Goal: Task Accomplishment & Management: Complete application form

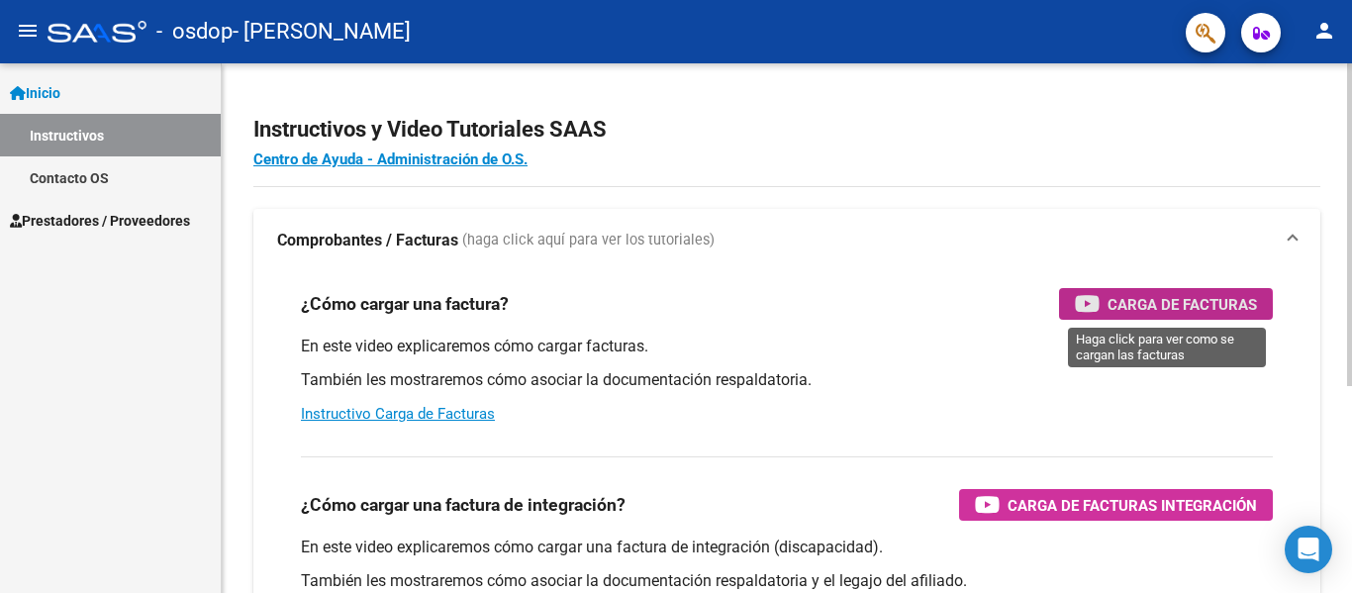
click at [1131, 308] on span "Carga de Facturas" at bounding box center [1182, 304] width 149 height 25
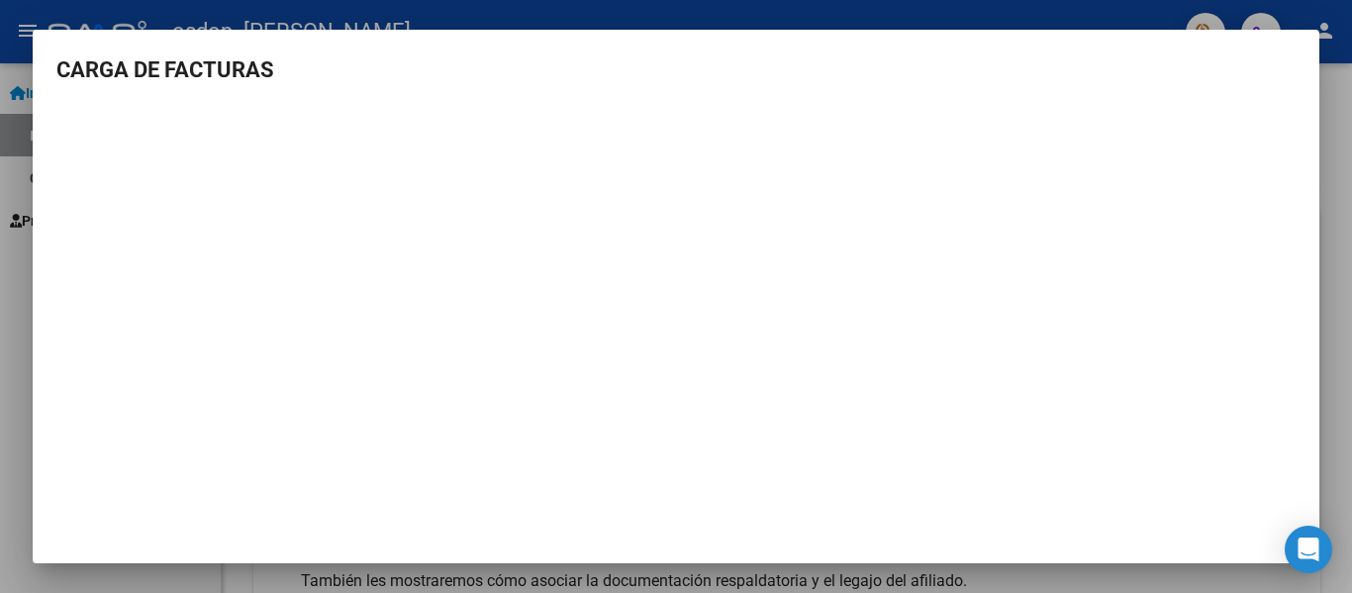
scroll to position [9, 0]
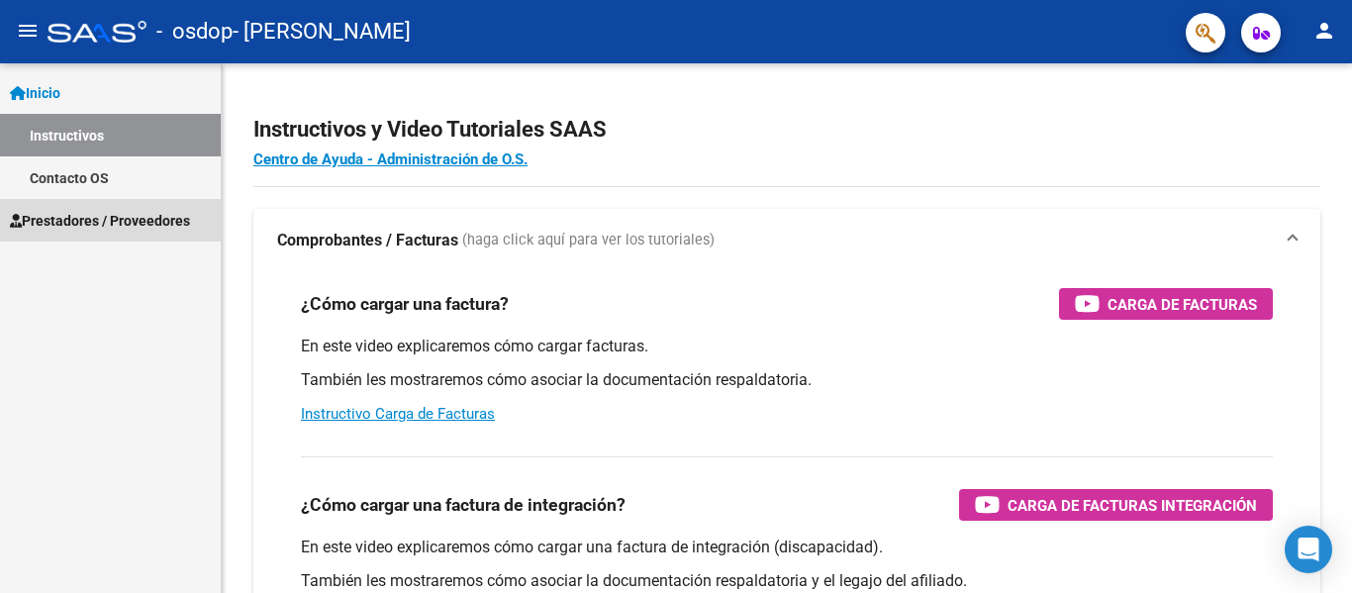
click at [73, 220] on span "Prestadores / Proveedores" at bounding box center [100, 221] width 180 height 22
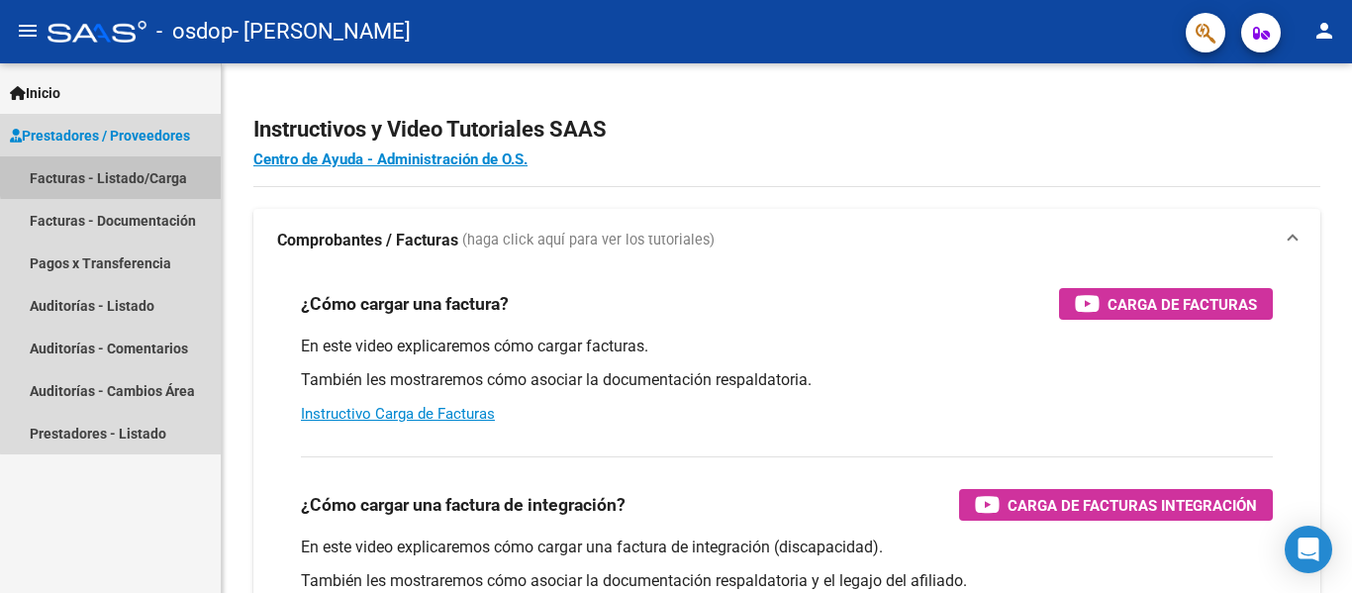
click at [138, 173] on link "Facturas - Listado/Carga" at bounding box center [110, 177] width 221 height 43
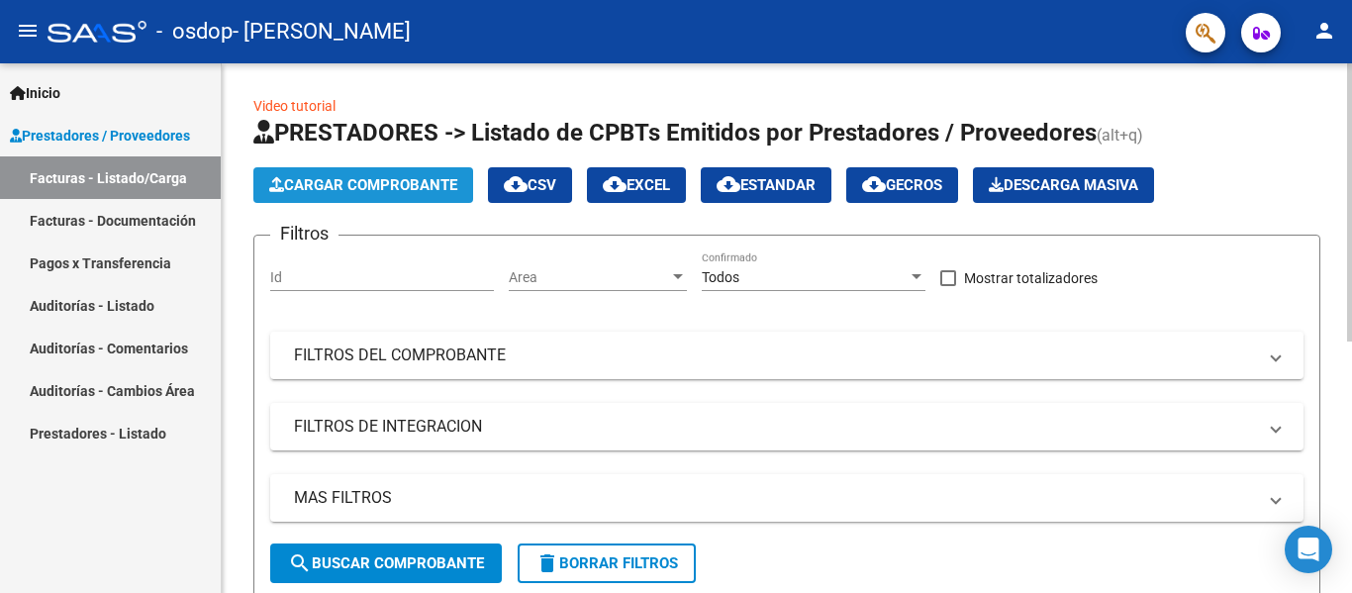
click at [408, 185] on span "Cargar Comprobante" at bounding box center [363, 185] width 188 height 18
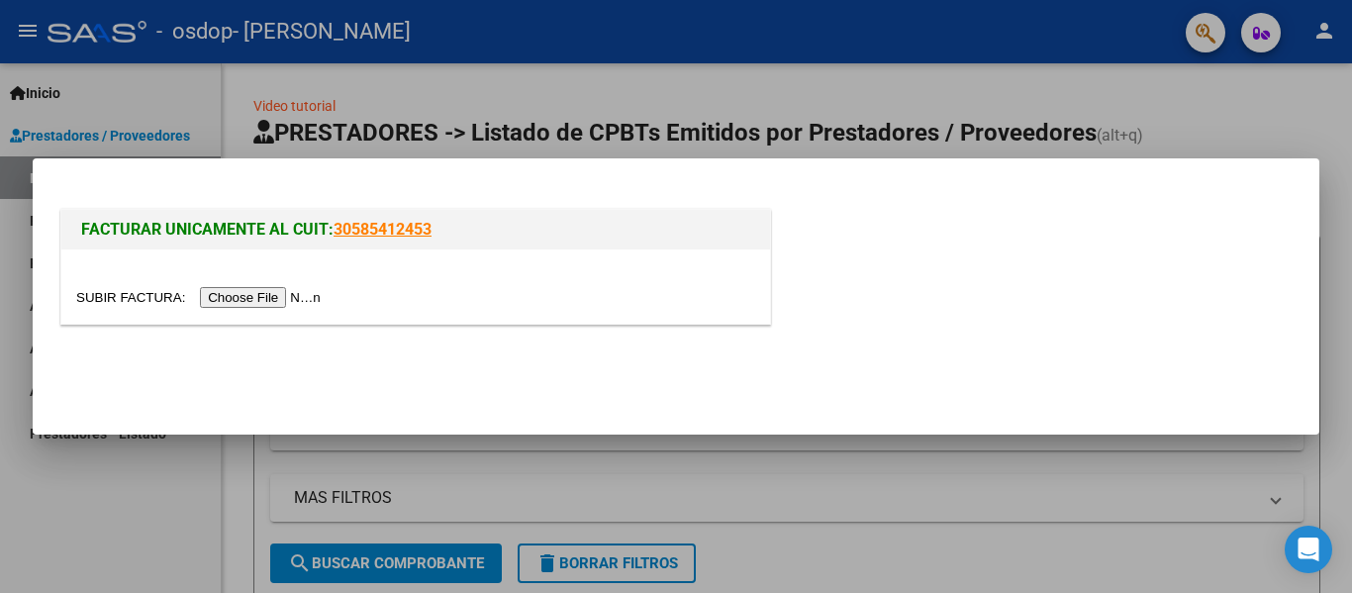
click at [243, 299] on input "file" at bounding box center [201, 297] width 250 height 21
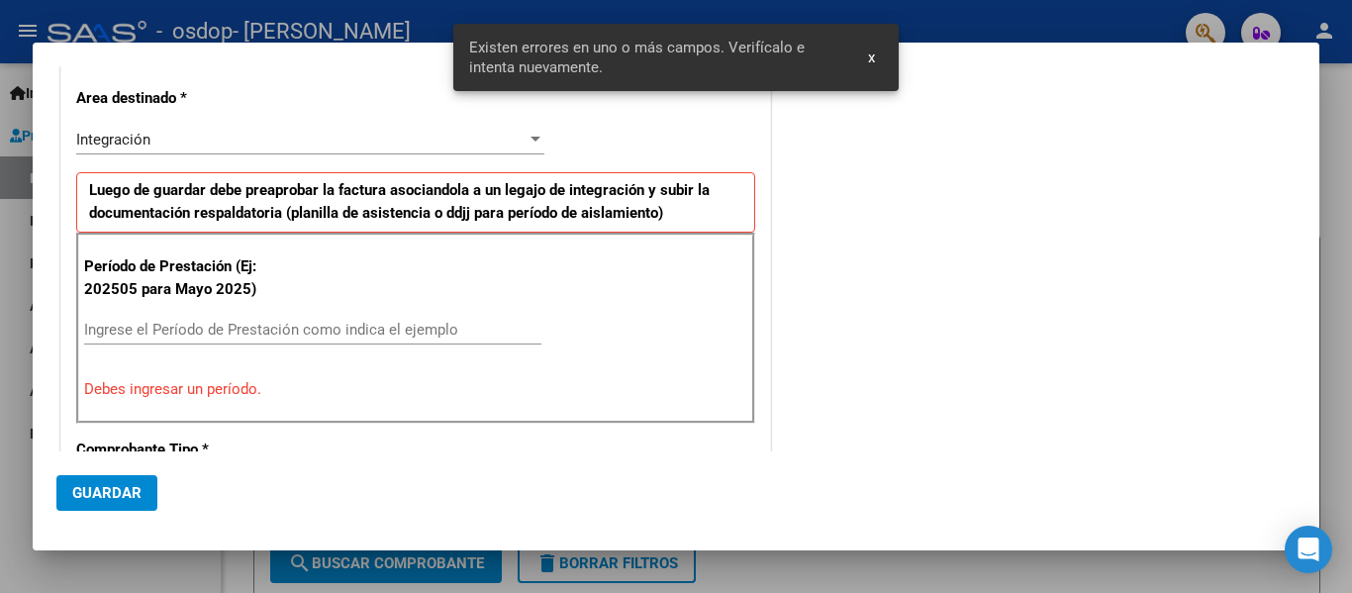
scroll to position [387, 0]
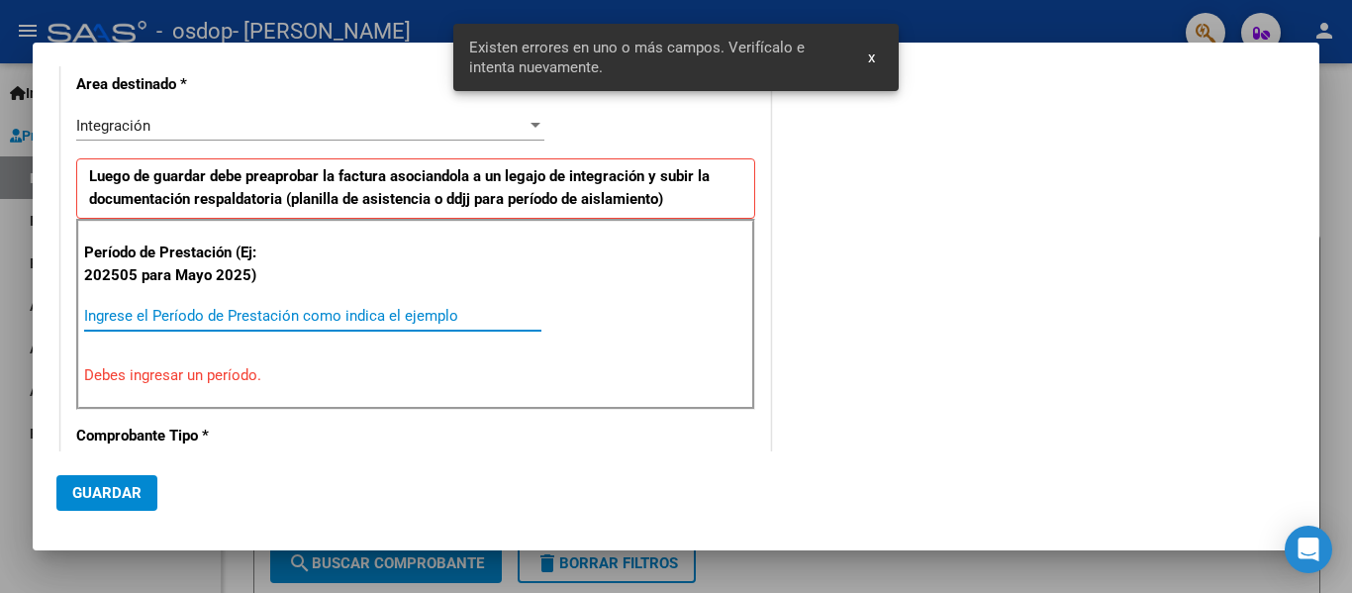
click at [268, 320] on input "Ingrese el Período de Prestación como indica el ejemplo" at bounding box center [312, 316] width 457 height 18
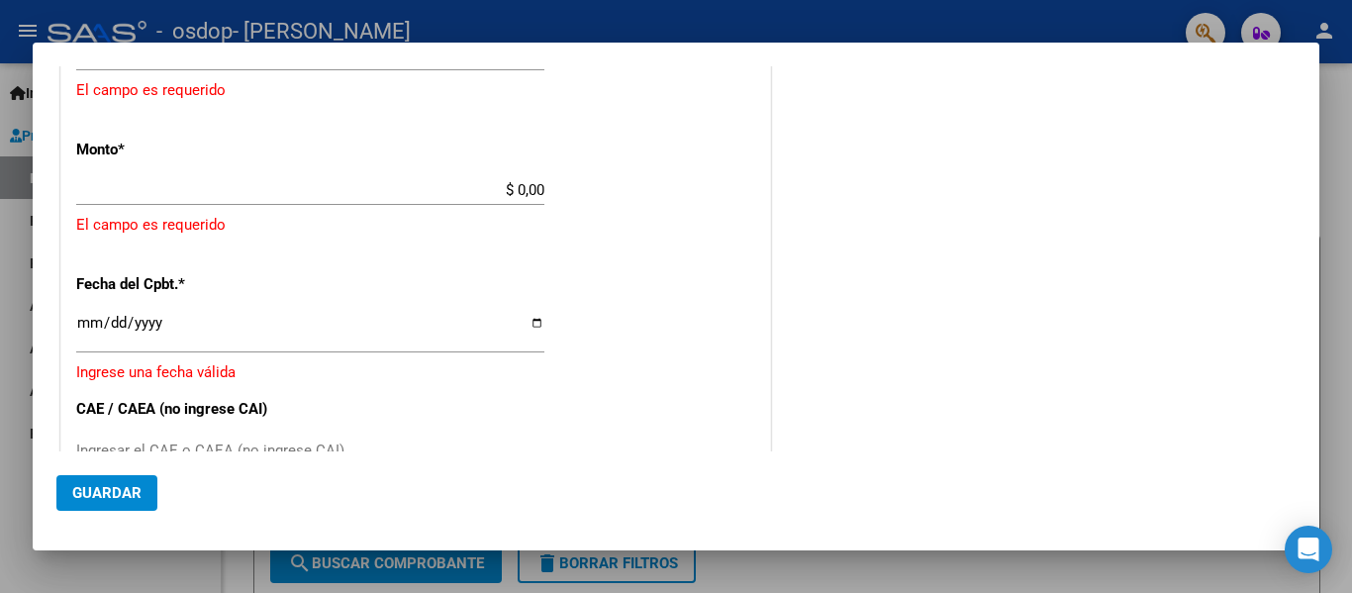
scroll to position [981, 0]
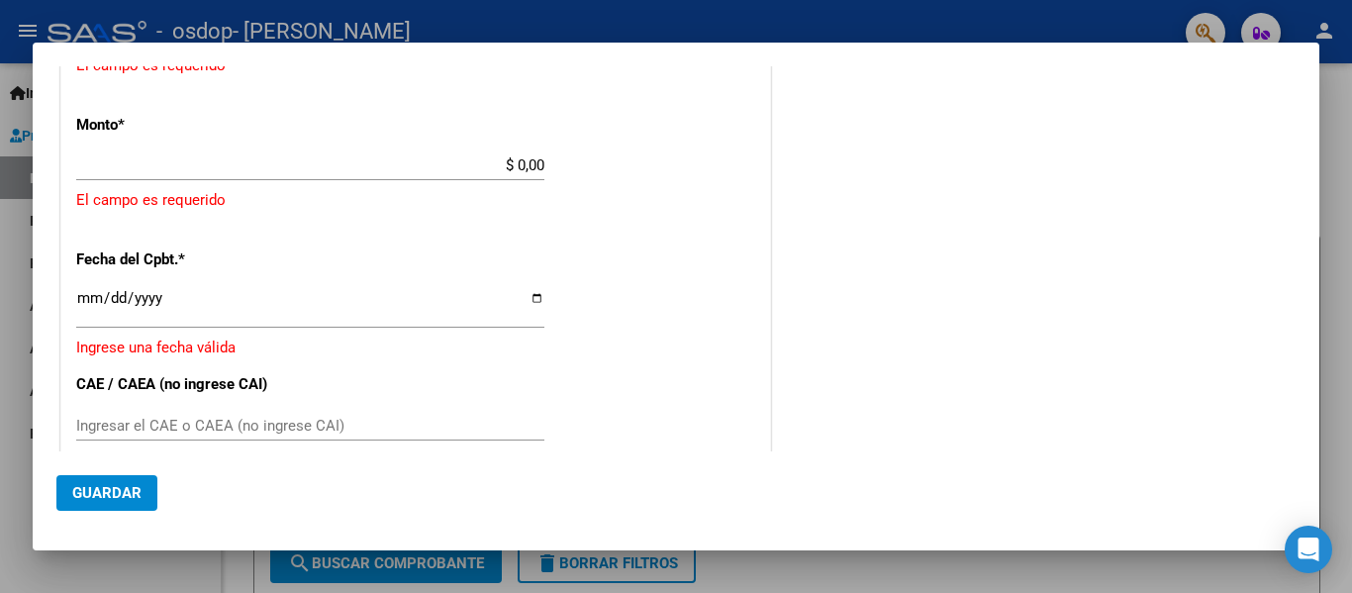
type input "202508"
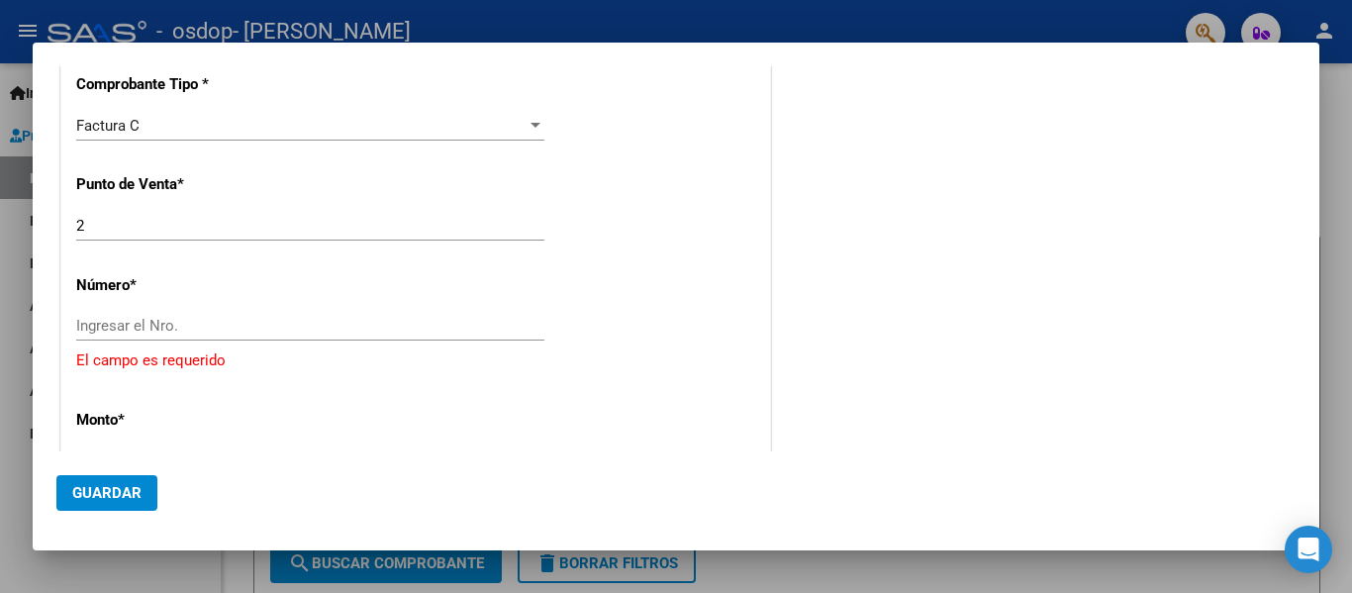
scroll to position [684, 0]
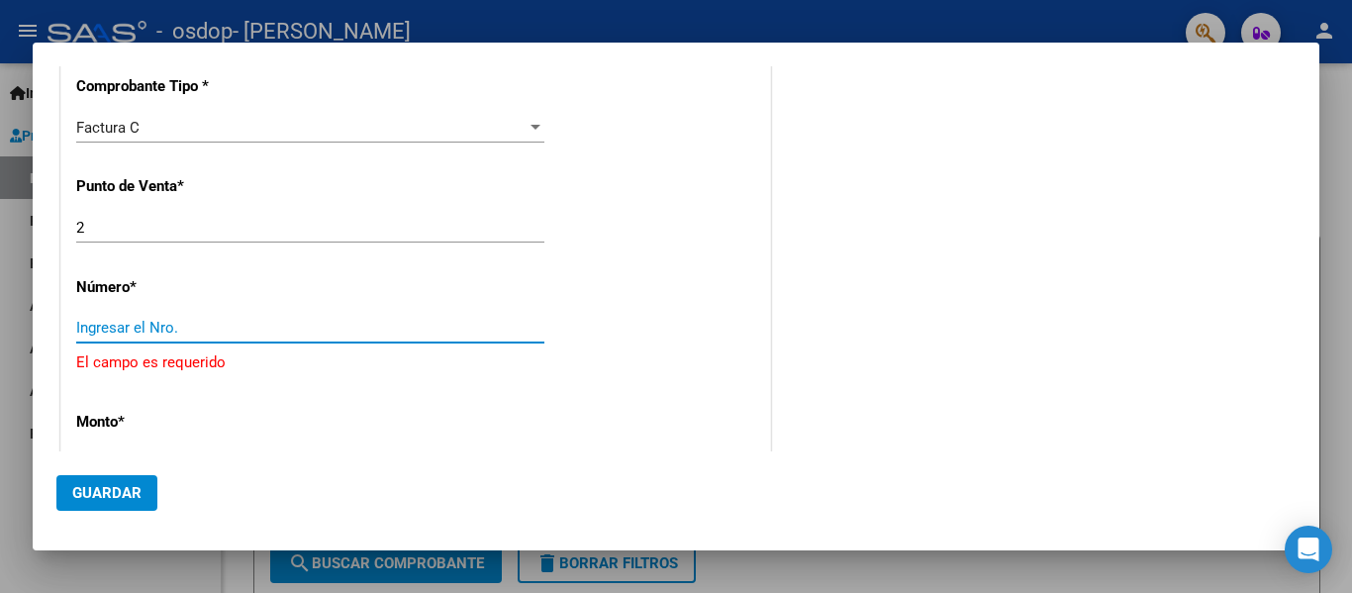
click at [116, 323] on input "Ingresar el Nro." at bounding box center [310, 328] width 468 height 18
type input "30"
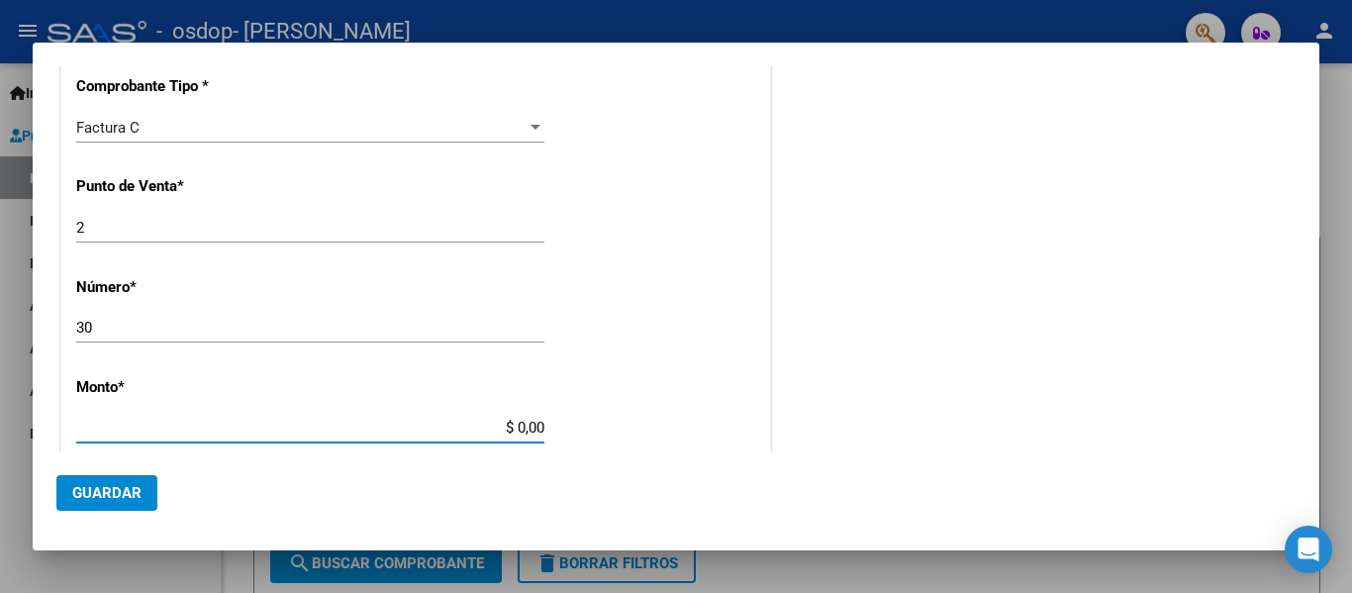
click at [270, 426] on input "$ 0,00" at bounding box center [310, 428] width 468 height 18
type input "$ 98.964,88"
type input "[DATE]"
type input "75358424605418"
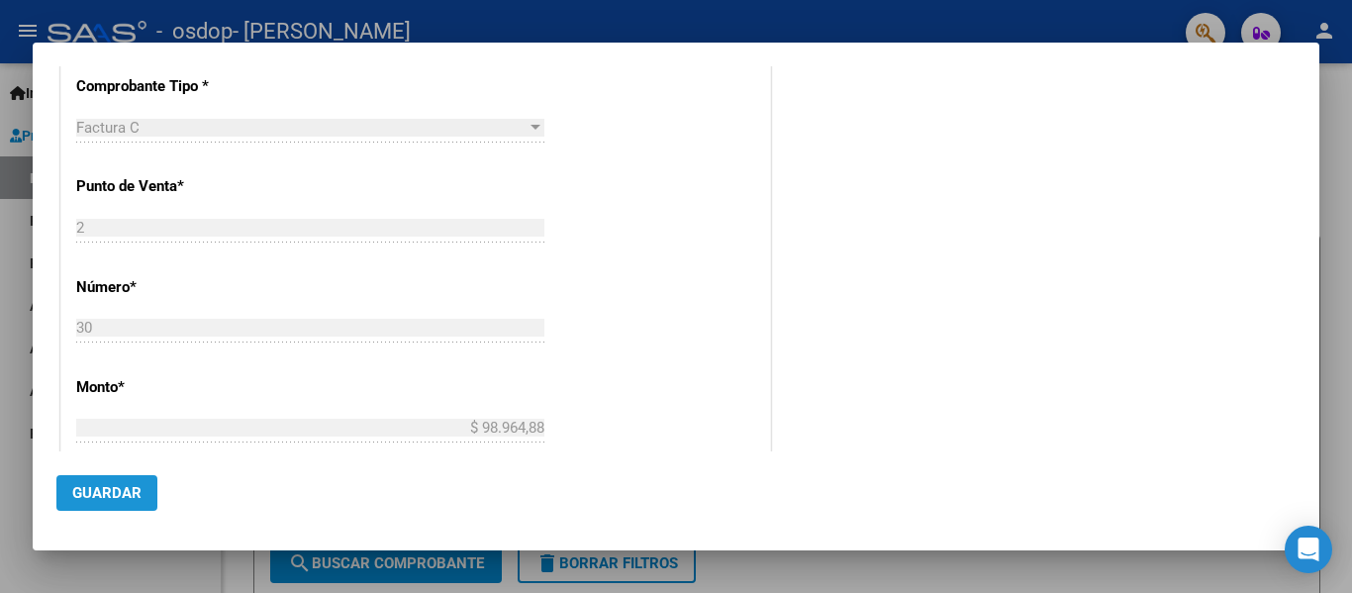
click at [119, 479] on button "Guardar" at bounding box center [106, 493] width 101 height 36
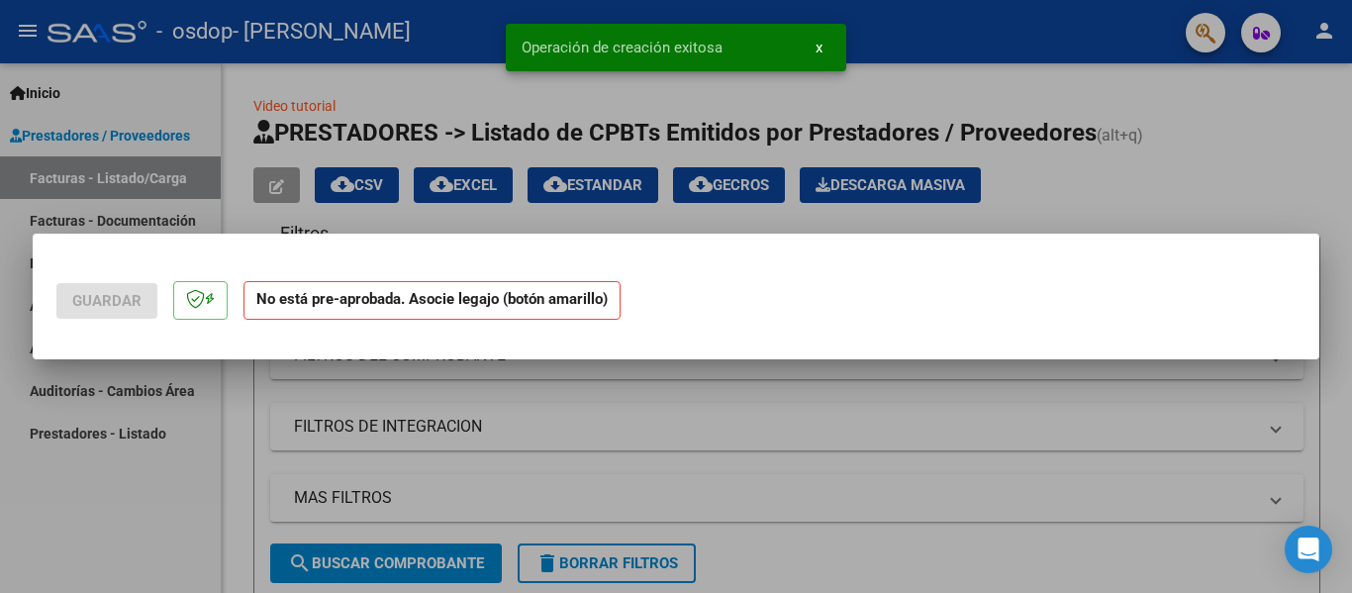
scroll to position [0, 0]
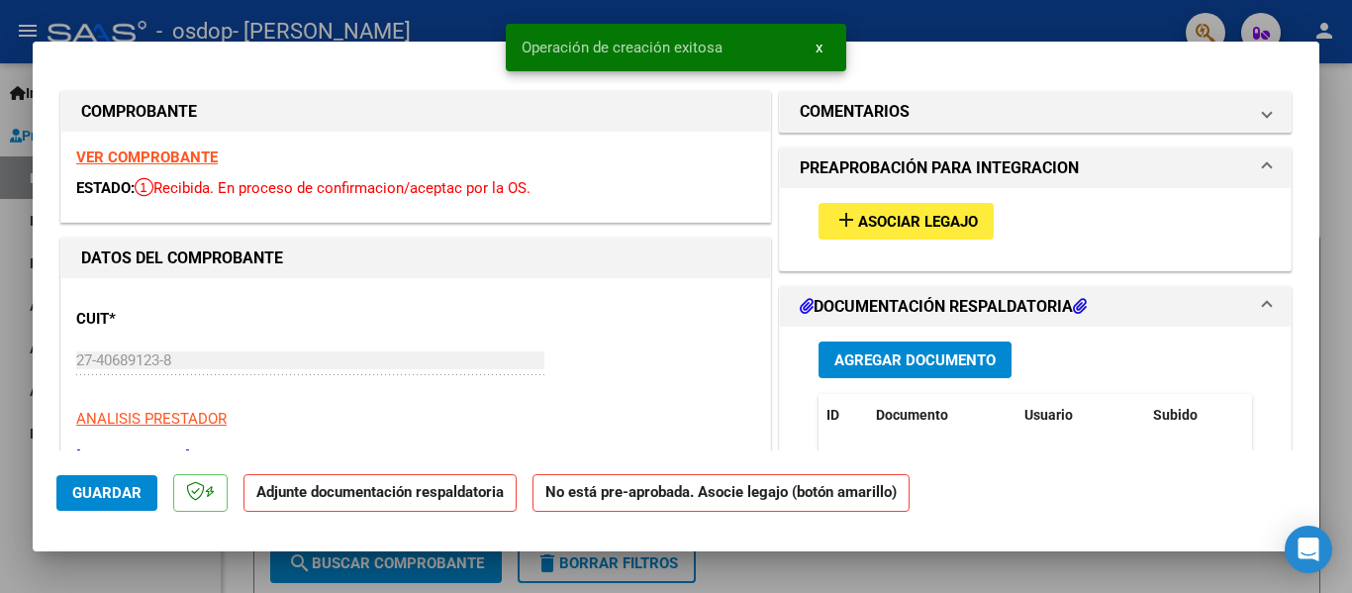
click at [336, 504] on p "Adjunte documentación respaldatoria" at bounding box center [380, 493] width 273 height 39
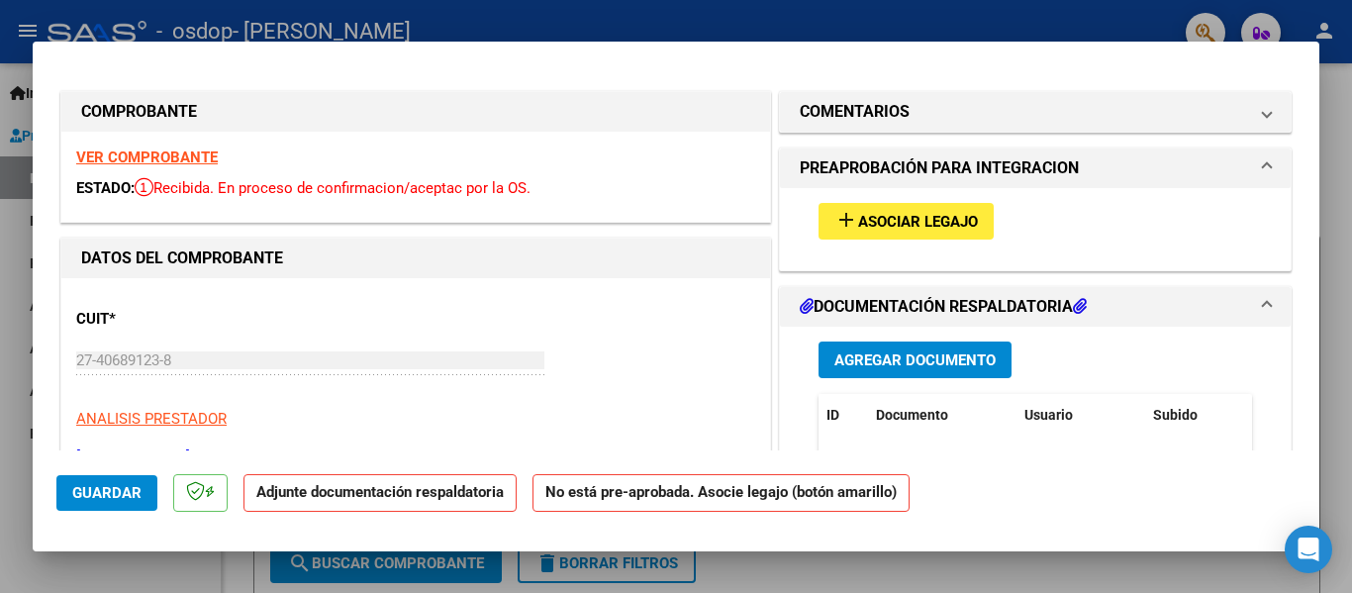
click at [387, 495] on strong "Adjunte documentación respaldatoria" at bounding box center [379, 492] width 247 height 18
click at [879, 346] on button "Agregar Documento" at bounding box center [915, 359] width 193 height 37
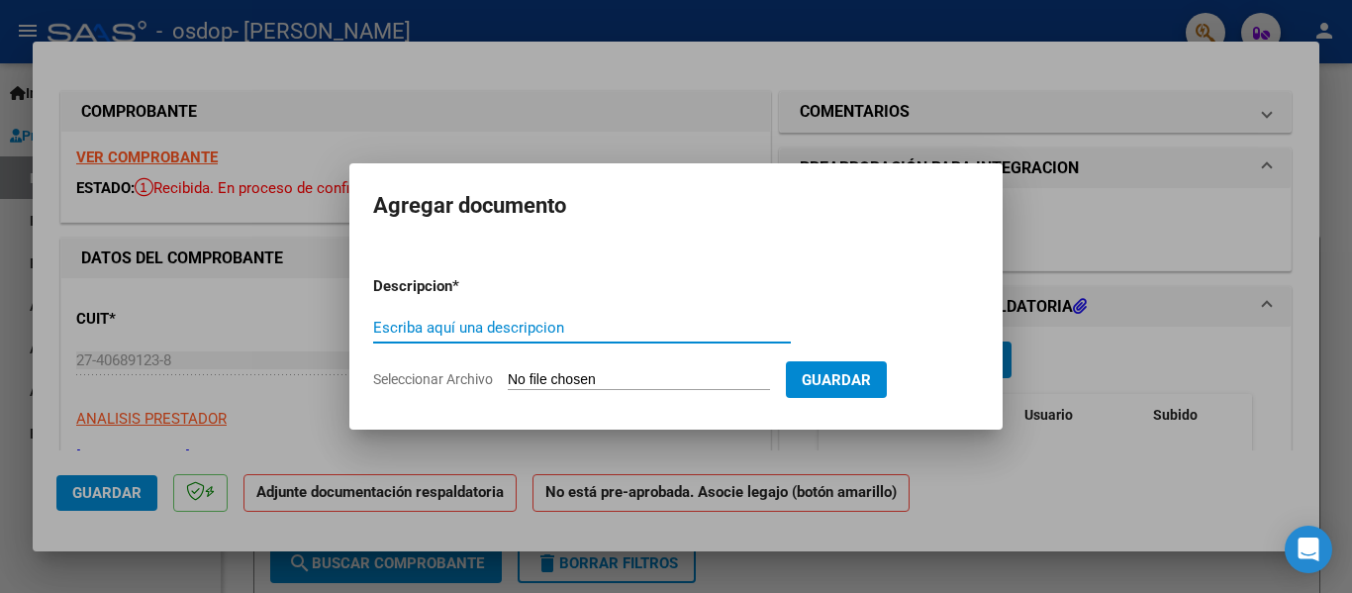
click at [579, 326] on input "Escriba aquí una descripcion" at bounding box center [582, 328] width 418 height 18
type input "planilla"
click at [559, 372] on input "Seleccionar Archivo" at bounding box center [639, 380] width 262 height 19
type input "C:\fakepath\planilla.pdf"
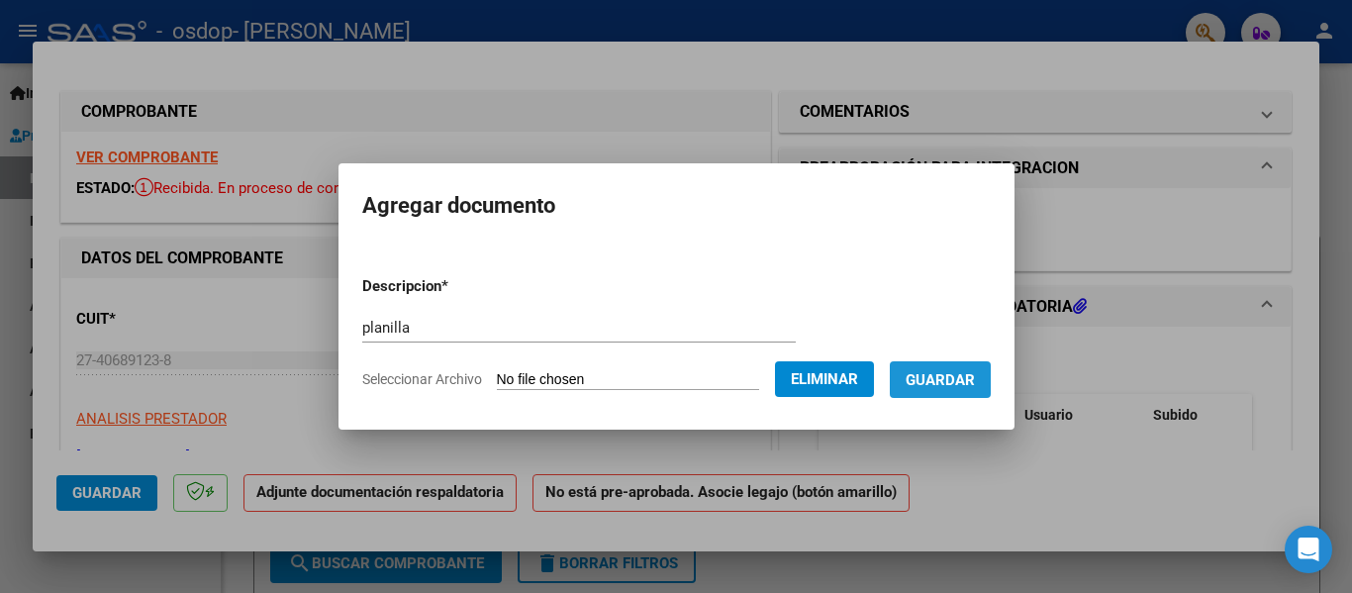
click at [965, 391] on button "Guardar" at bounding box center [940, 379] width 101 height 37
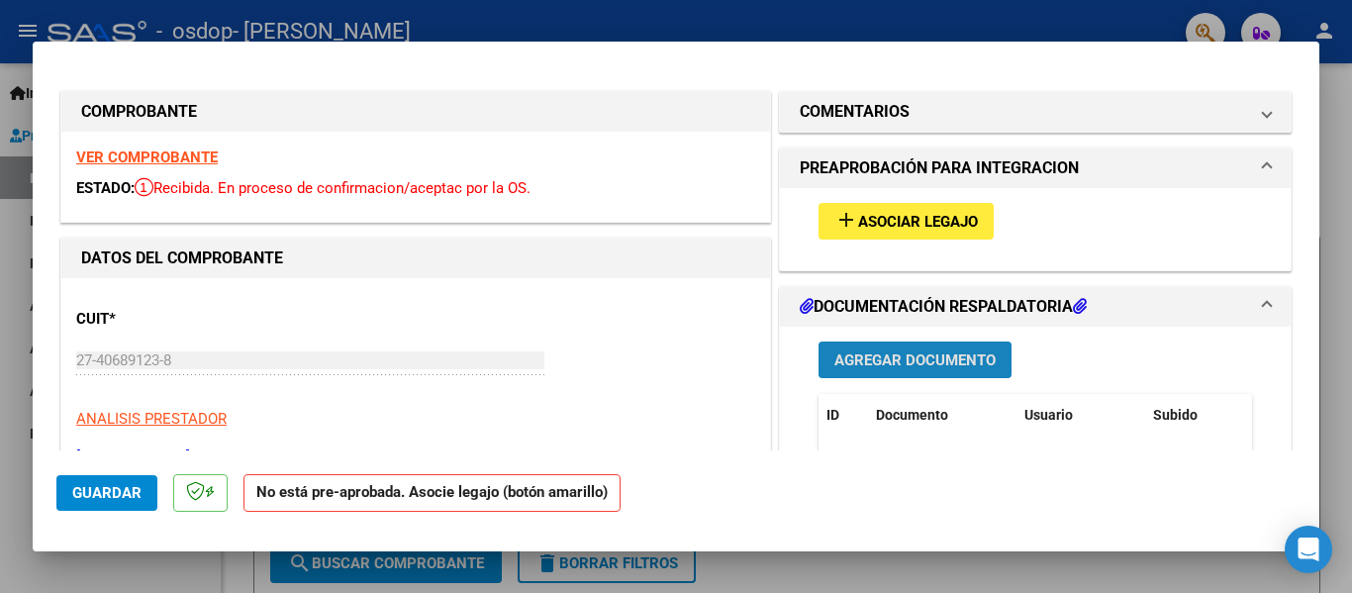
click at [936, 352] on span "Agregar Documento" at bounding box center [914, 360] width 161 height 18
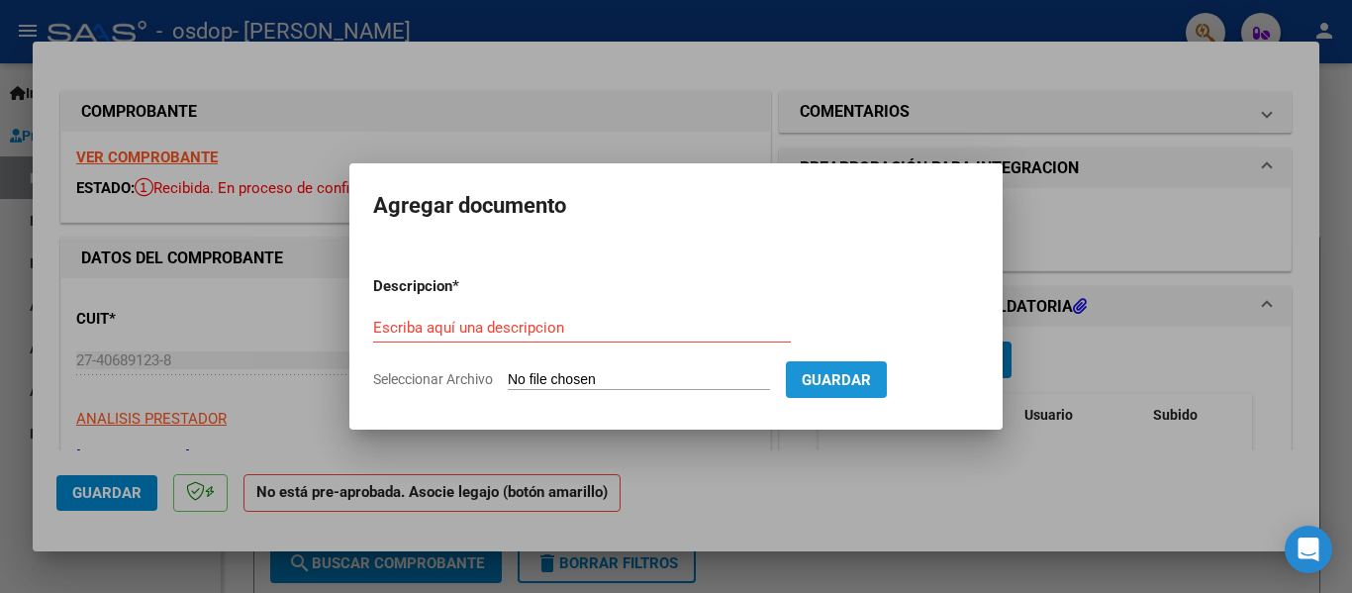
click at [871, 386] on span "Guardar" at bounding box center [836, 380] width 69 height 18
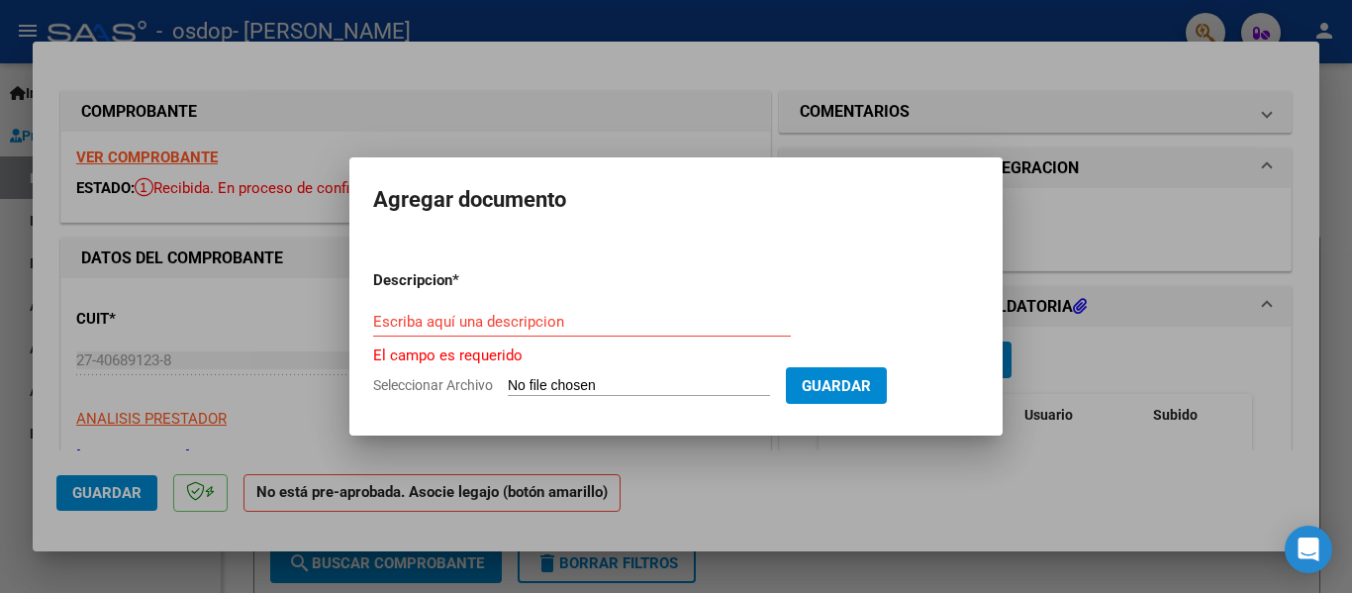
click at [227, 452] on div at bounding box center [676, 296] width 1352 height 593
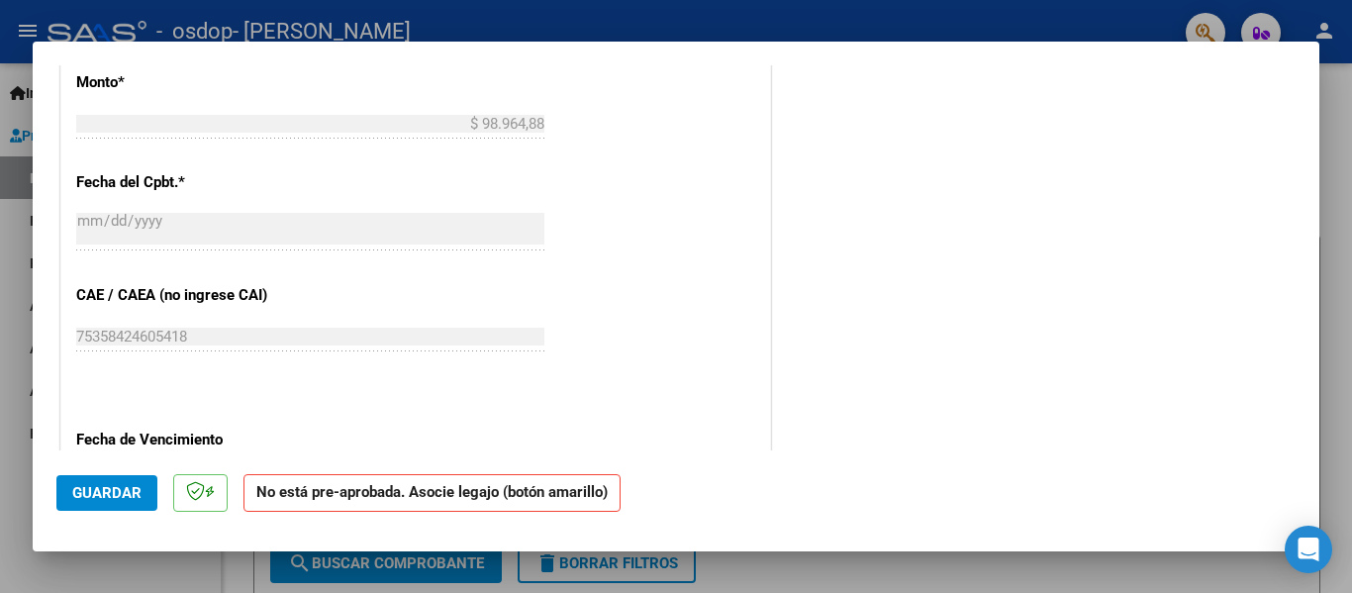
scroll to position [1064, 0]
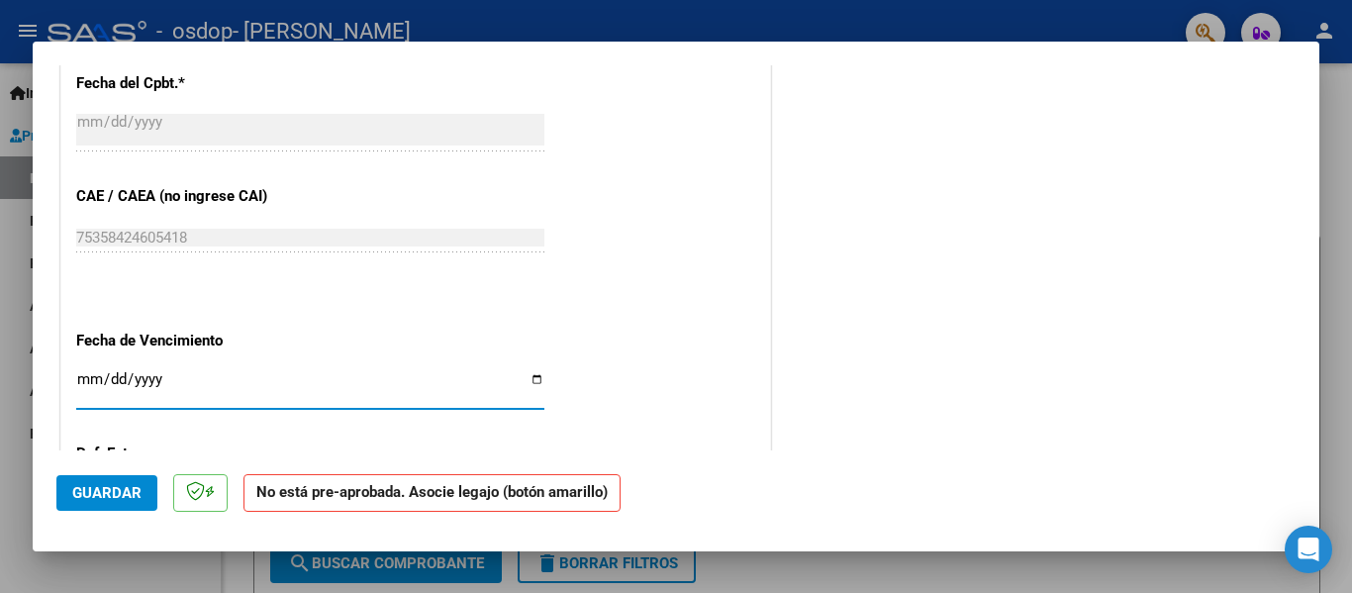
click at [115, 387] on input "Ingresar la fecha" at bounding box center [310, 387] width 468 height 32
click at [86, 385] on input "Ingresar la fecha" at bounding box center [310, 387] width 468 height 32
type input "[DATE]"
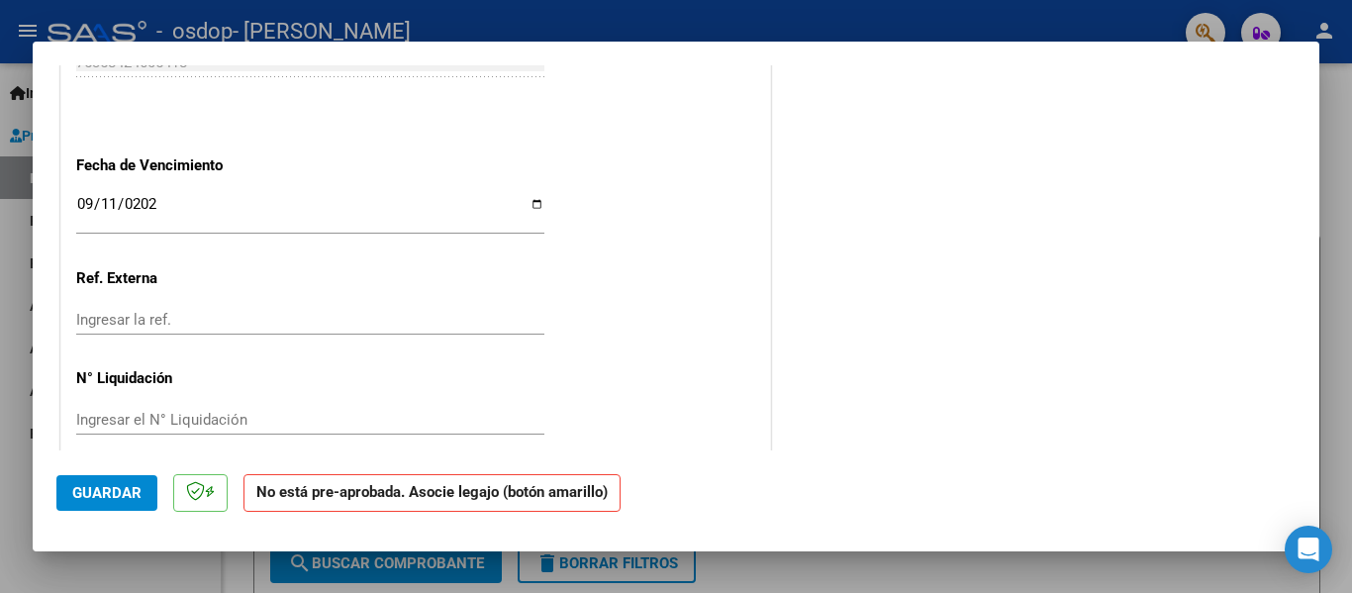
scroll to position [1262, 0]
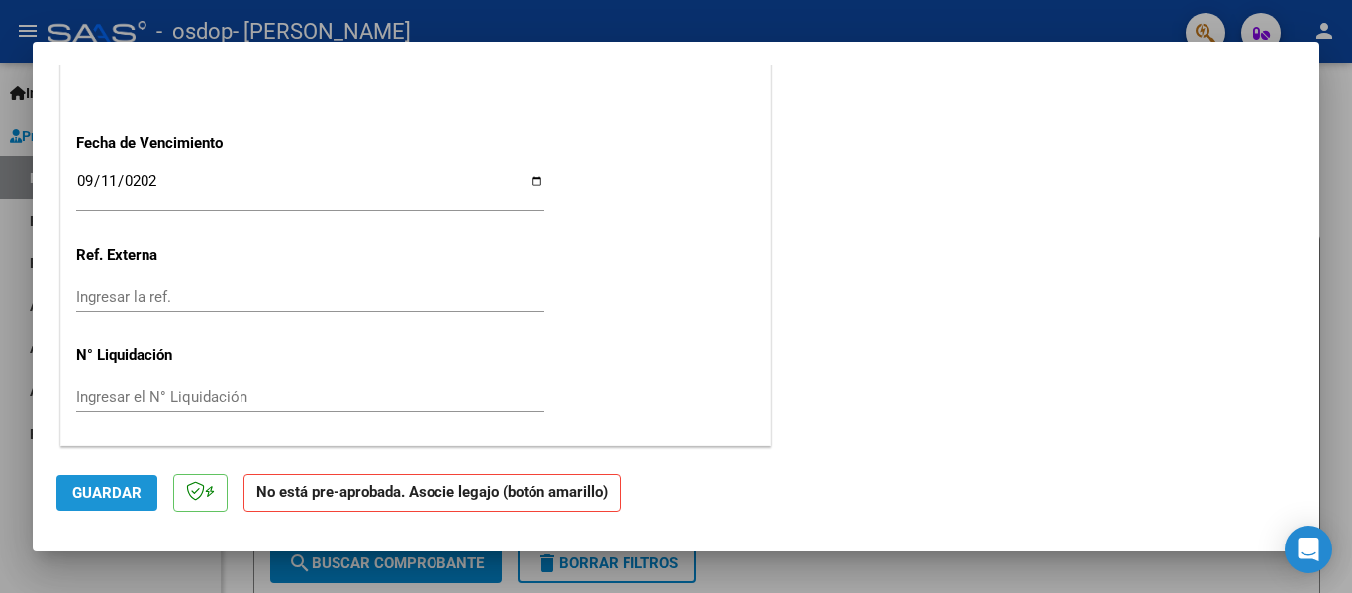
click at [76, 498] on span "Guardar" at bounding box center [106, 493] width 69 height 18
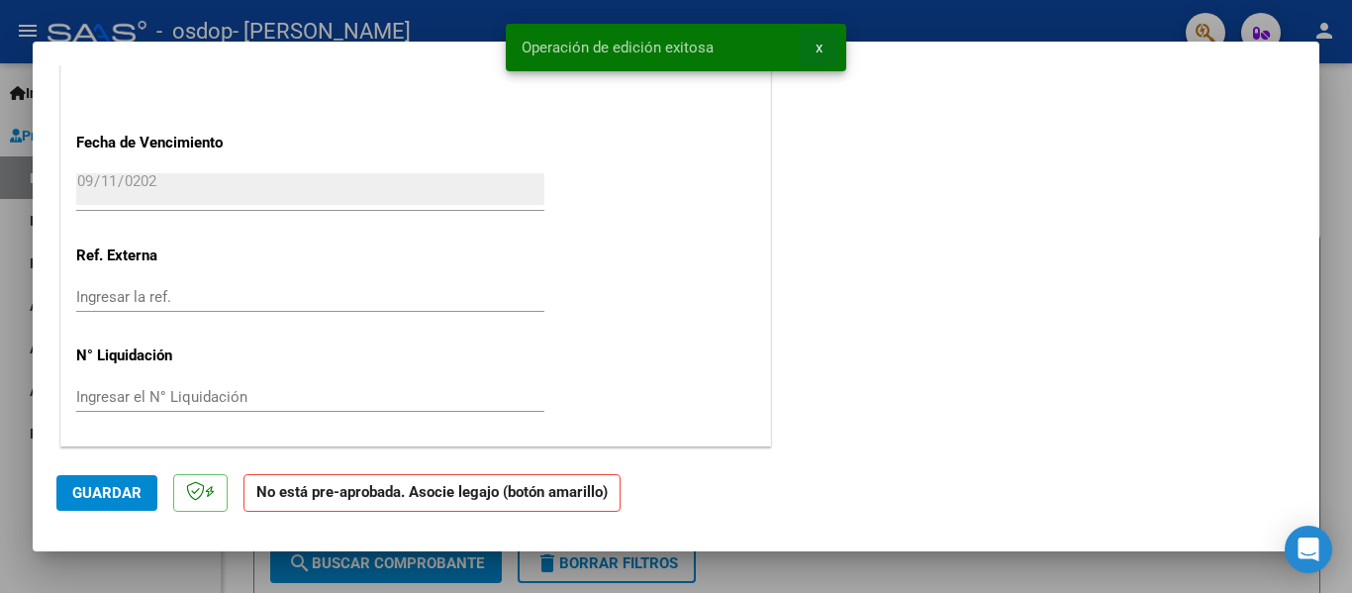
click at [819, 46] on span "x" at bounding box center [819, 48] width 7 height 18
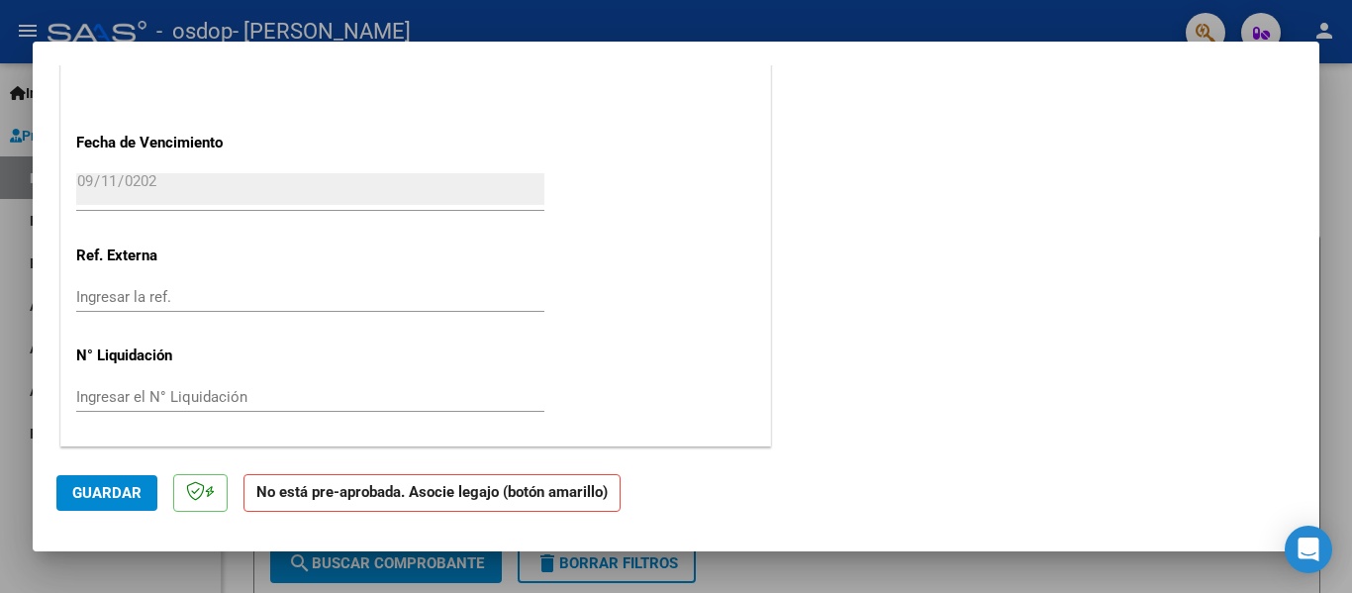
click at [794, 573] on div at bounding box center [676, 296] width 1352 height 593
type input "$ 0,00"
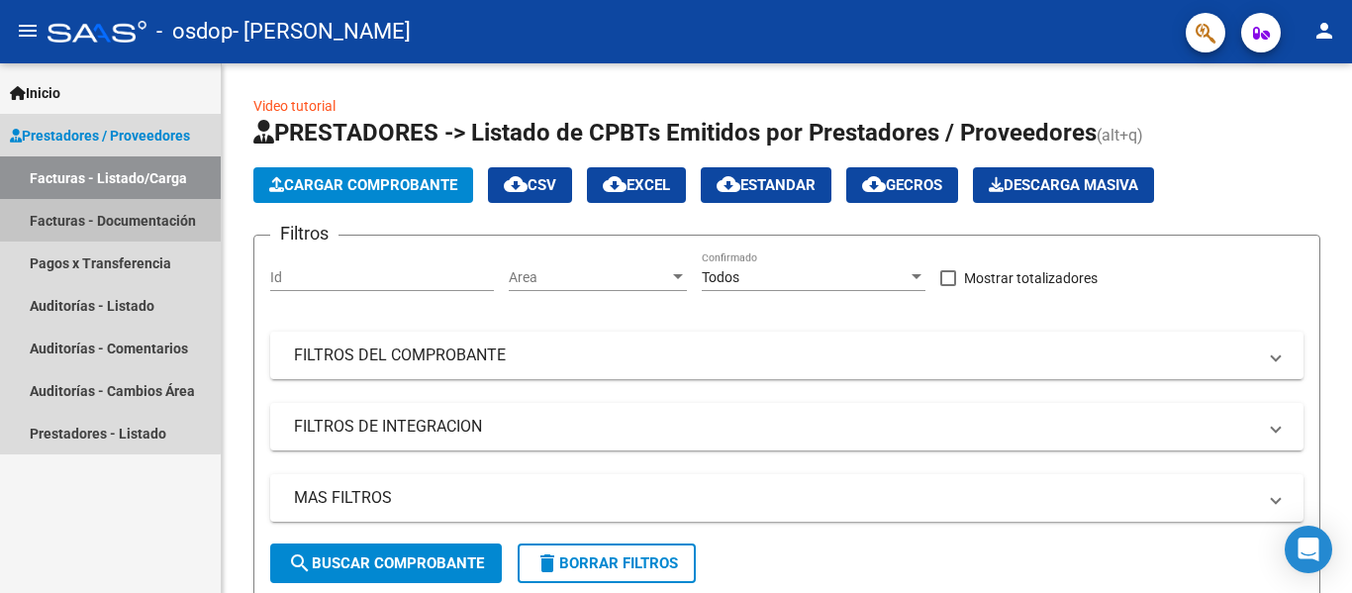
click at [107, 228] on link "Facturas - Documentación" at bounding box center [110, 220] width 221 height 43
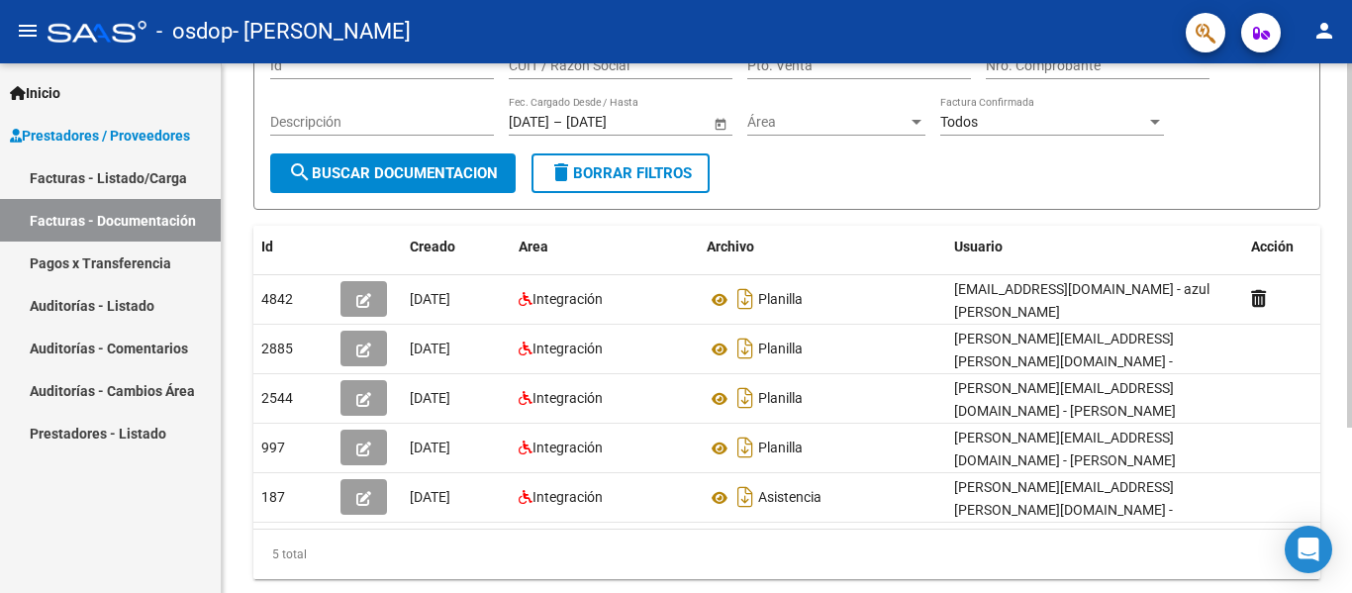
scroll to position [198, 0]
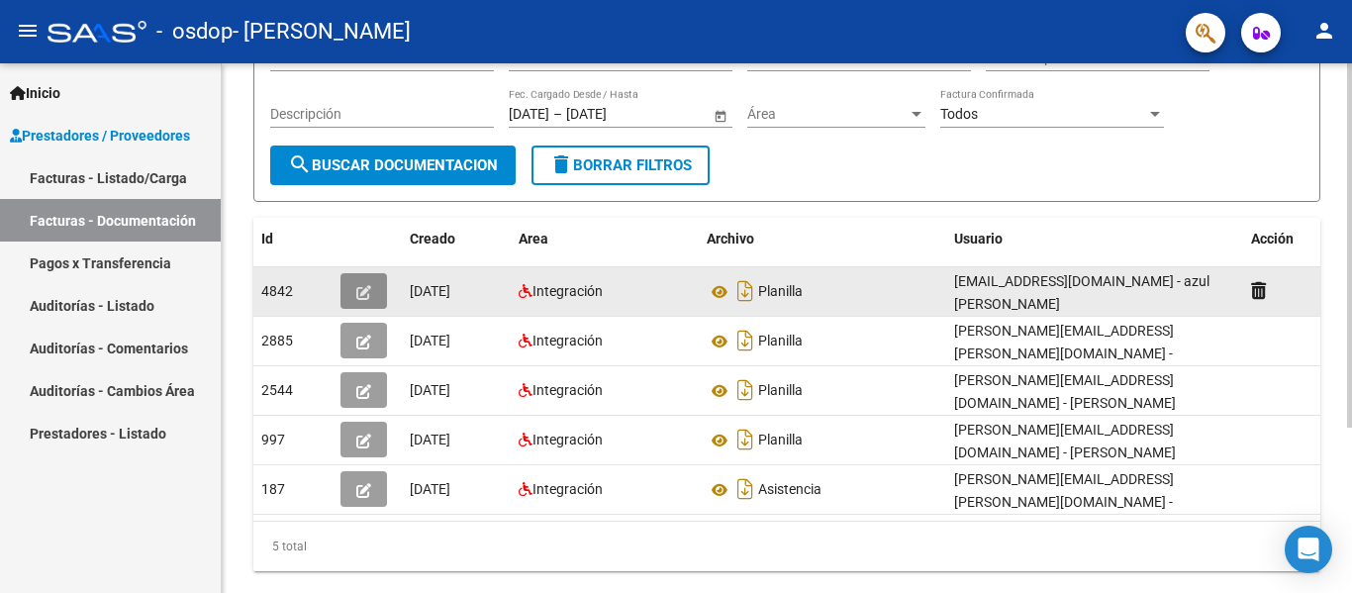
click at [369, 288] on icon "button" at bounding box center [363, 292] width 15 height 15
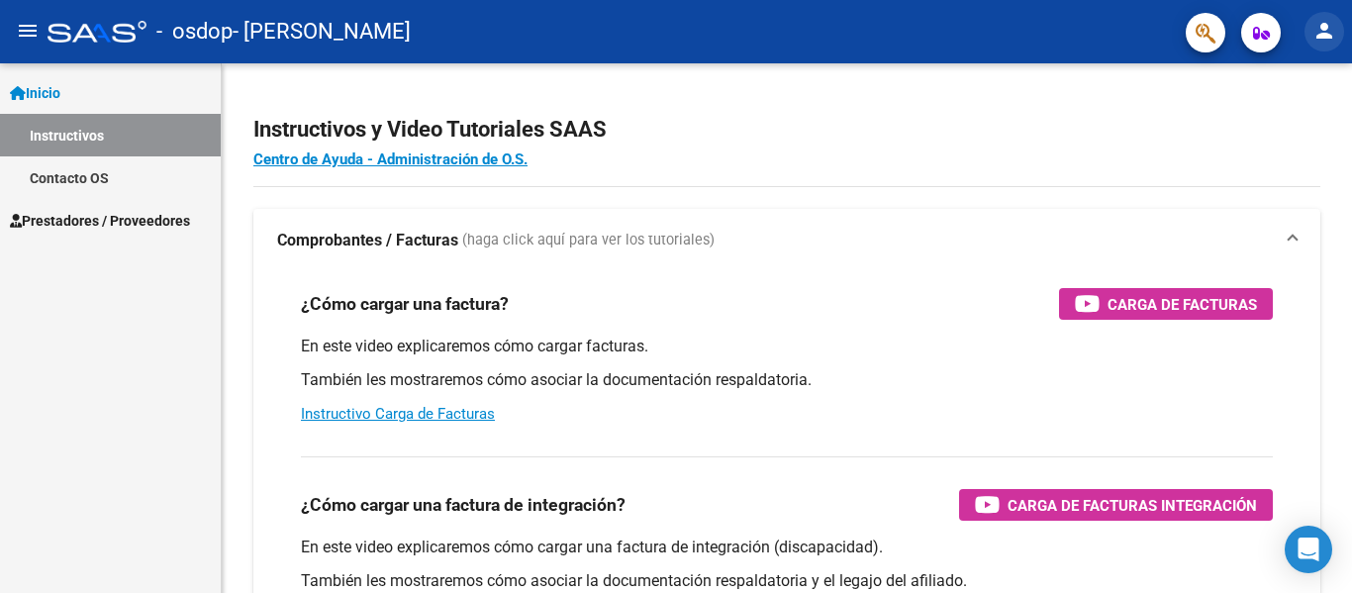
click at [1323, 37] on mat-icon "person" at bounding box center [1325, 31] width 24 height 24
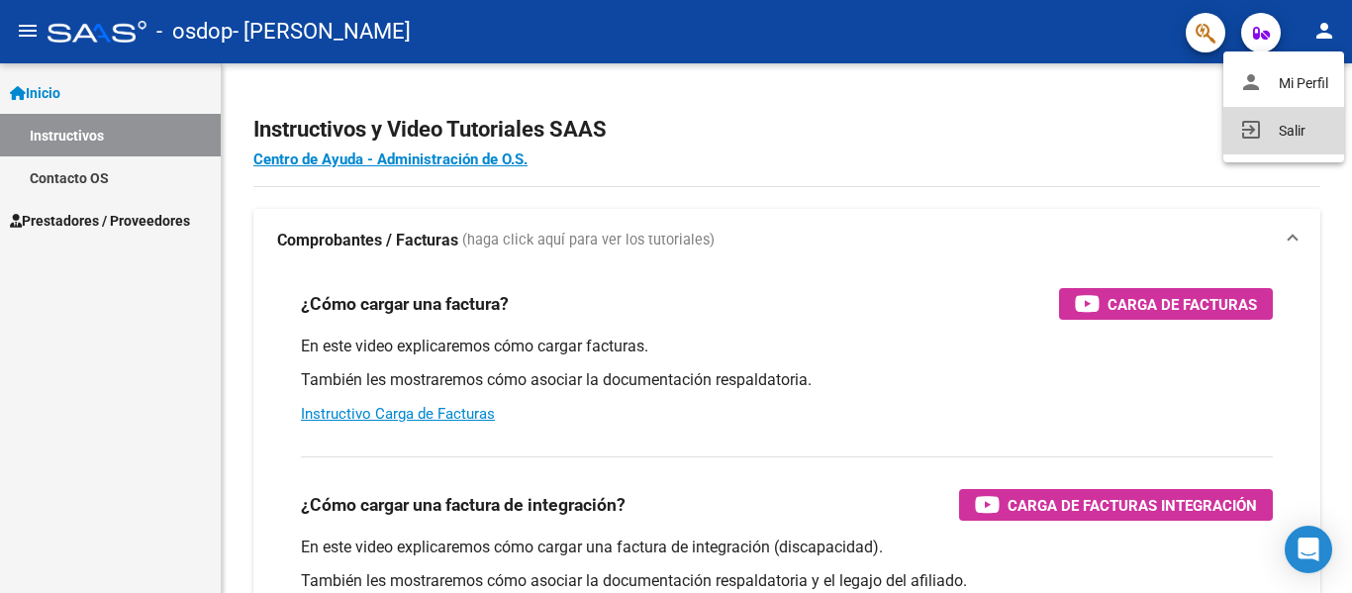
click at [1303, 125] on button "exit_to_app Salir" at bounding box center [1283, 131] width 121 height 48
